Goal: Information Seeking & Learning: Check status

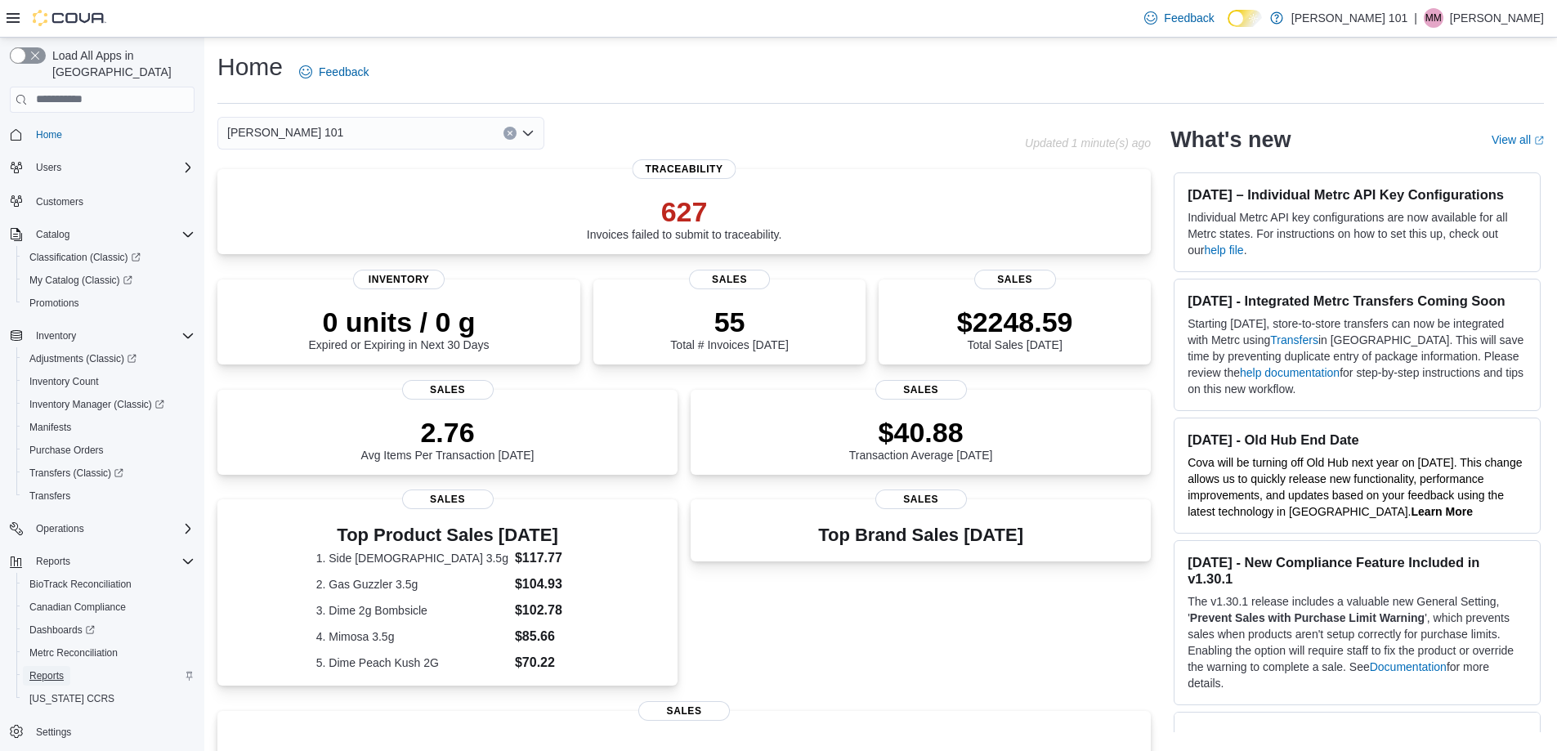
click at [50, 670] on span "Reports" at bounding box center [46, 676] width 34 height 13
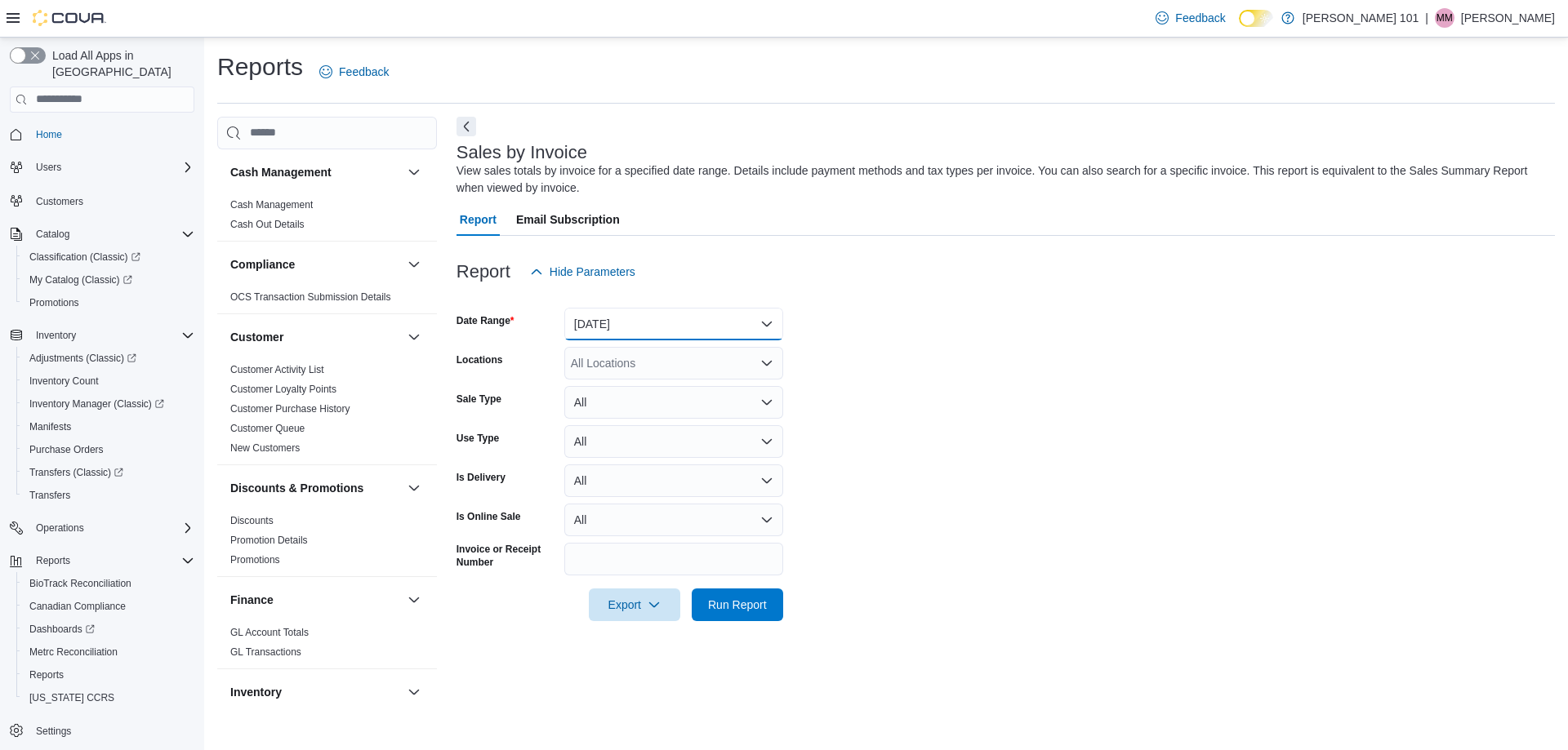
click at [651, 321] on button "Yesterday" at bounding box center [673, 324] width 219 height 33
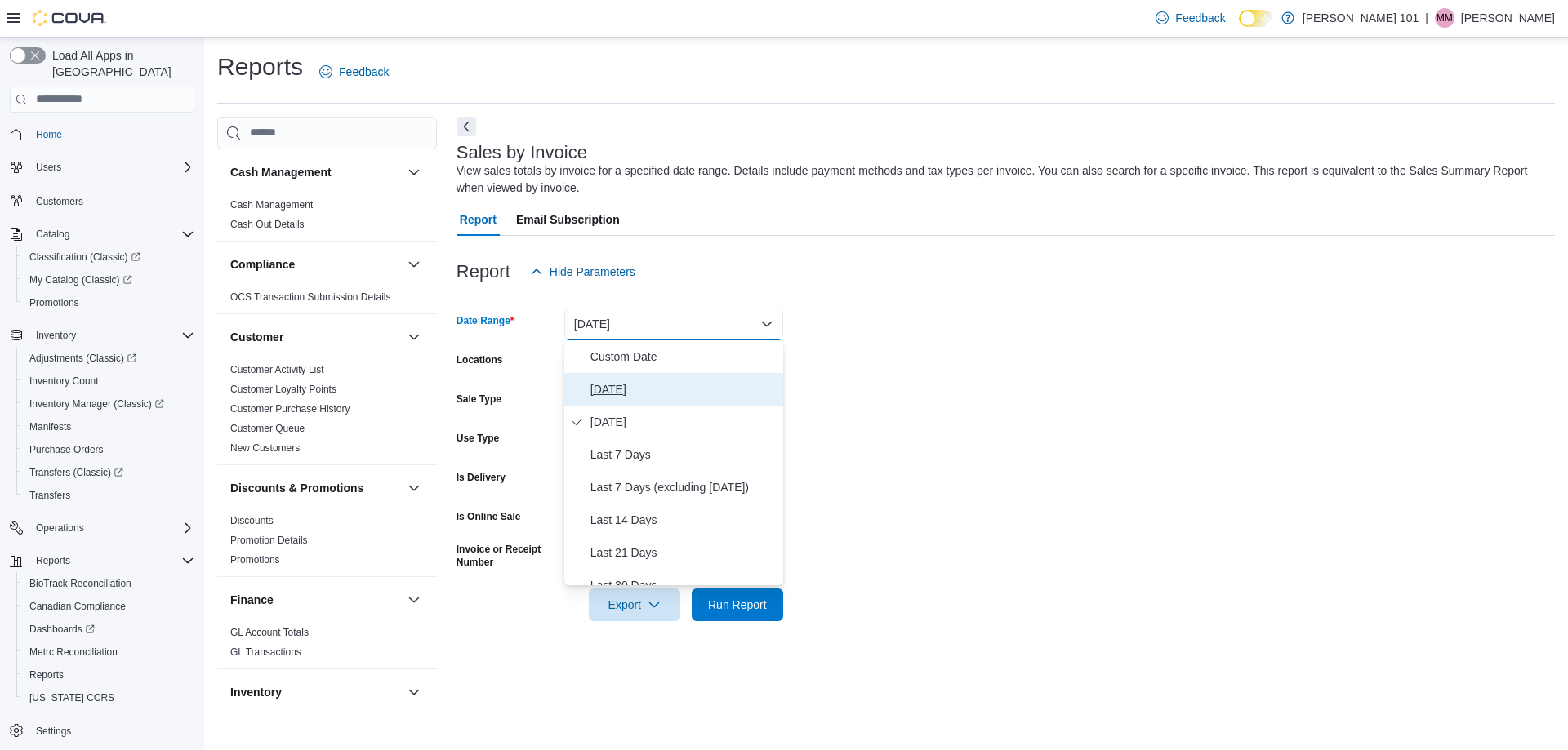
click at [635, 383] on span "Today" at bounding box center [683, 389] width 186 height 20
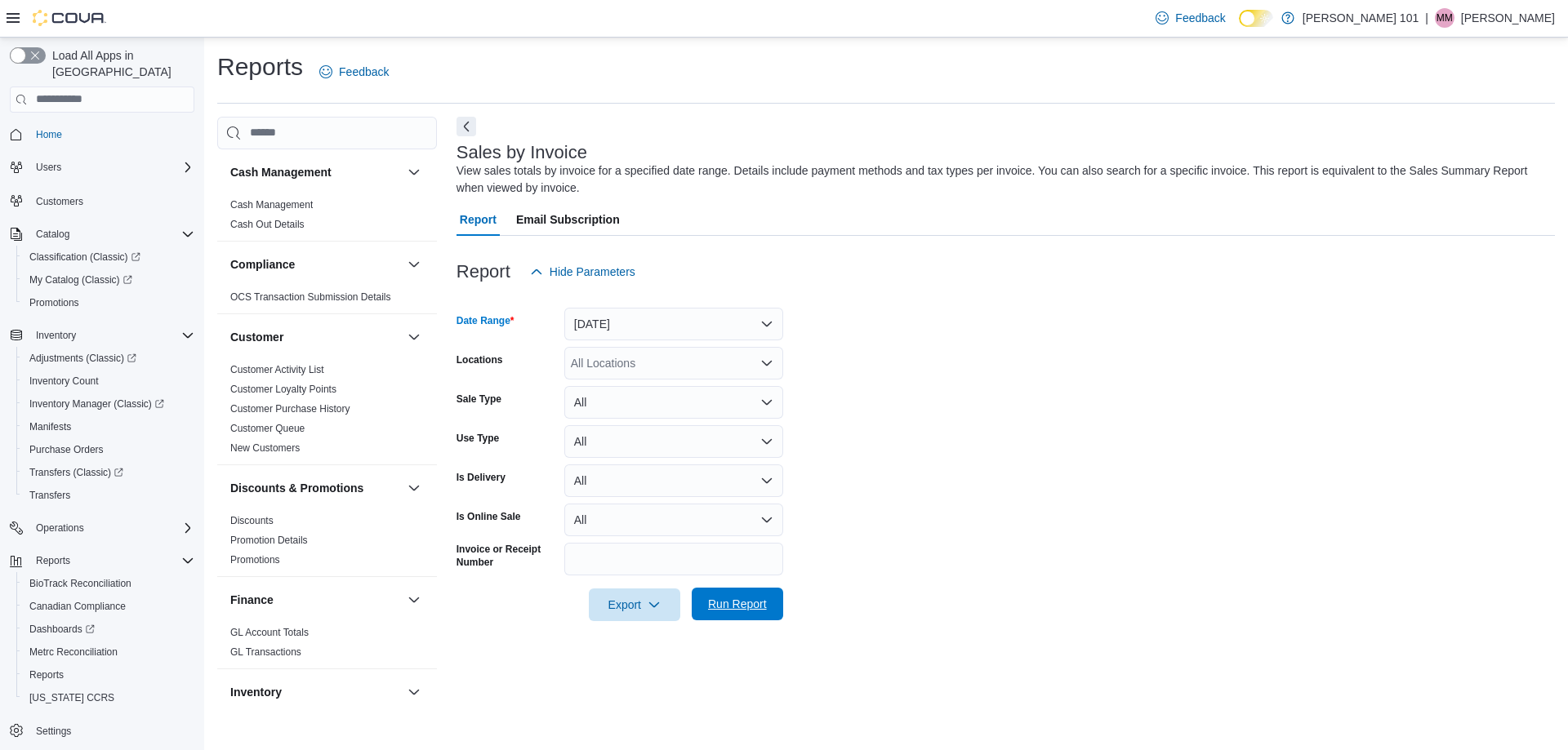
click at [742, 611] on span "Run Report" at bounding box center [737, 604] width 59 height 16
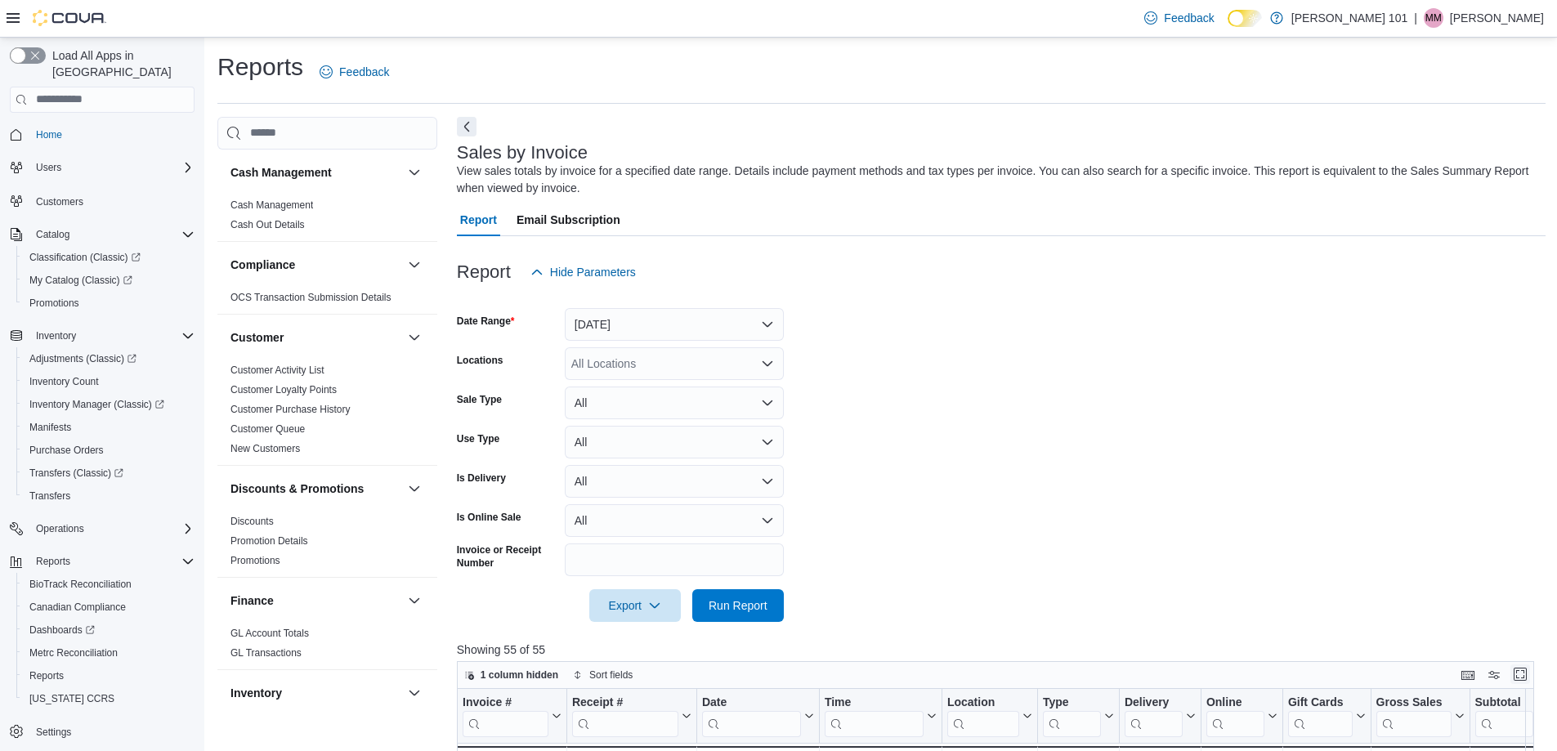
click at [1531, 680] on button "Enter fullscreen" at bounding box center [1521, 675] width 20 height 20
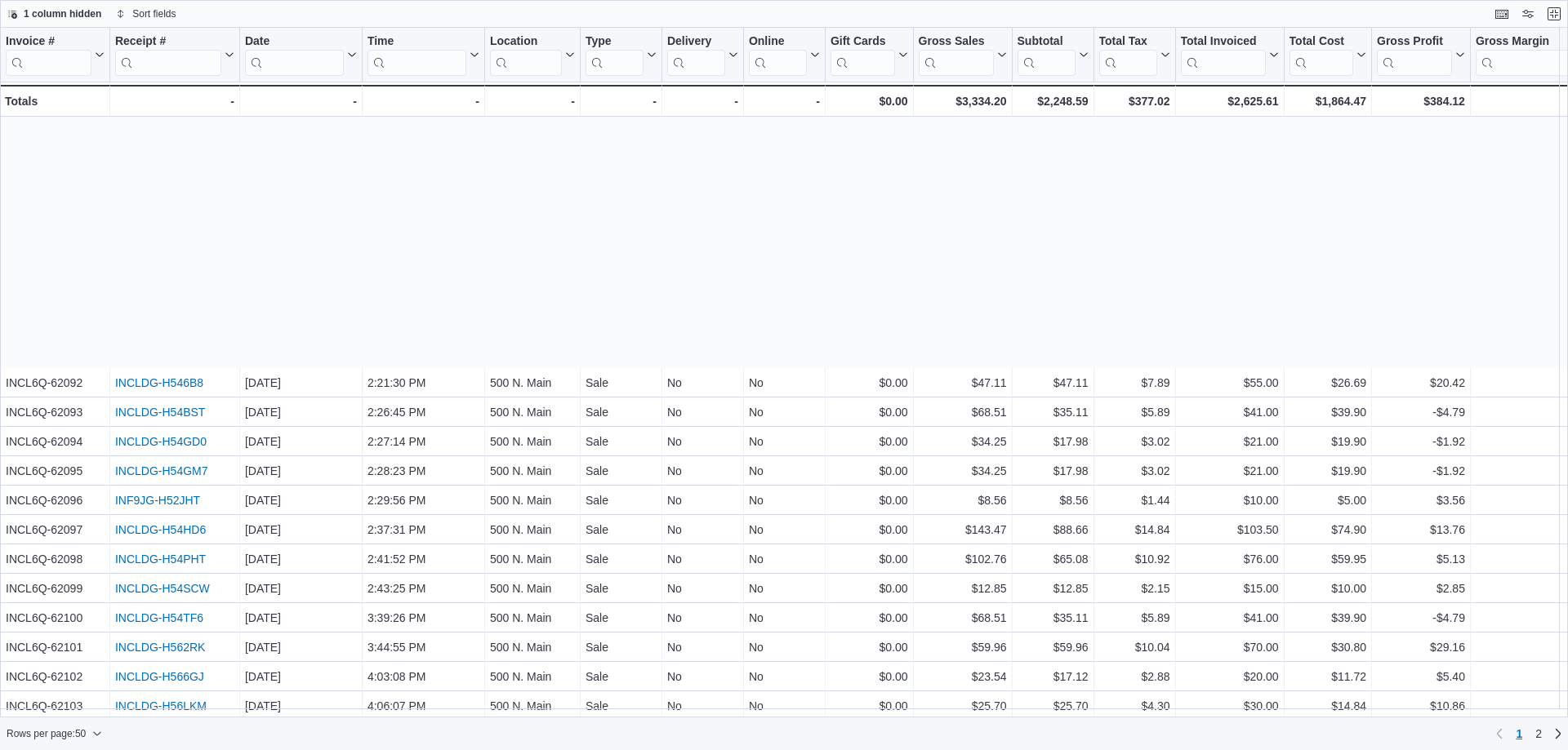
scroll to position [877, 0]
